Goal: Check status: Check status

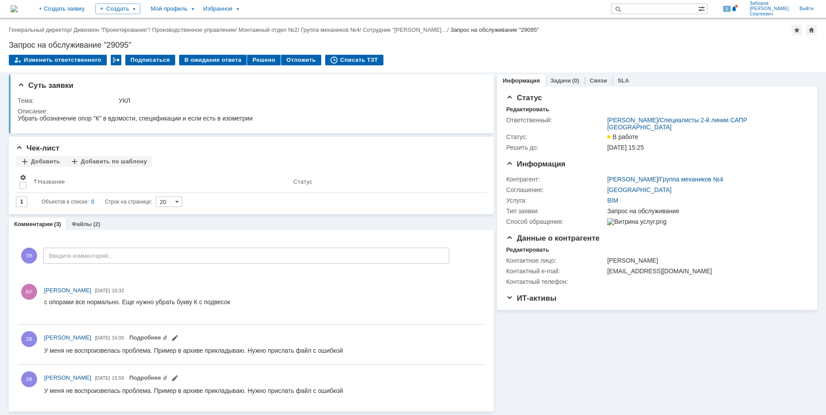
scroll to position [2, 0]
click at [18, 8] on img at bounding box center [14, 8] width 7 height 7
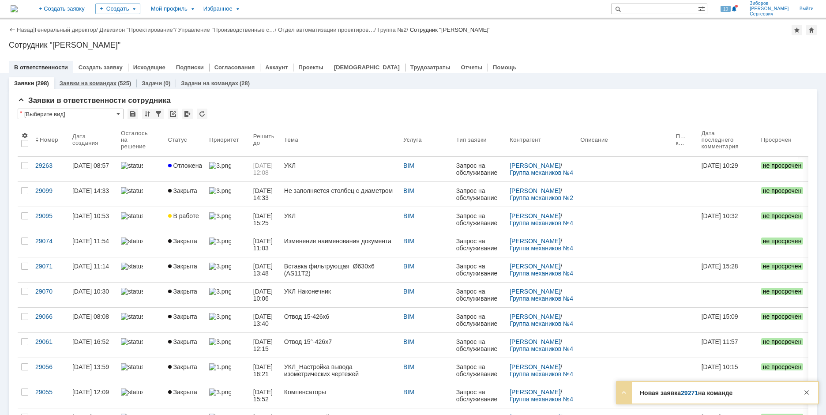
click at [90, 81] on link "Заявки на командах" at bounding box center [88, 83] width 57 height 7
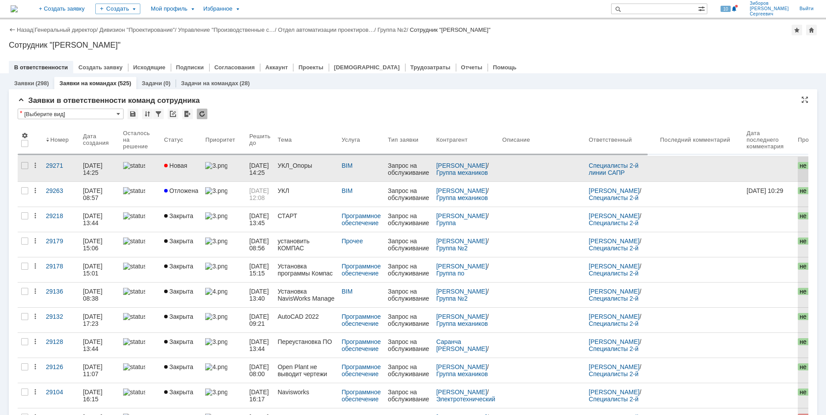
click at [186, 169] on link "Новая" at bounding box center [181, 169] width 41 height 25
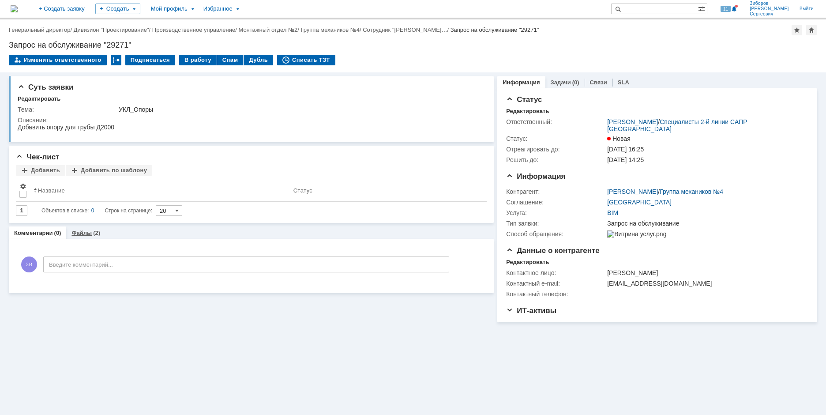
click at [83, 232] on link "Файлы" at bounding box center [81, 232] width 20 height 7
